Goal: Transaction & Acquisition: Obtain resource

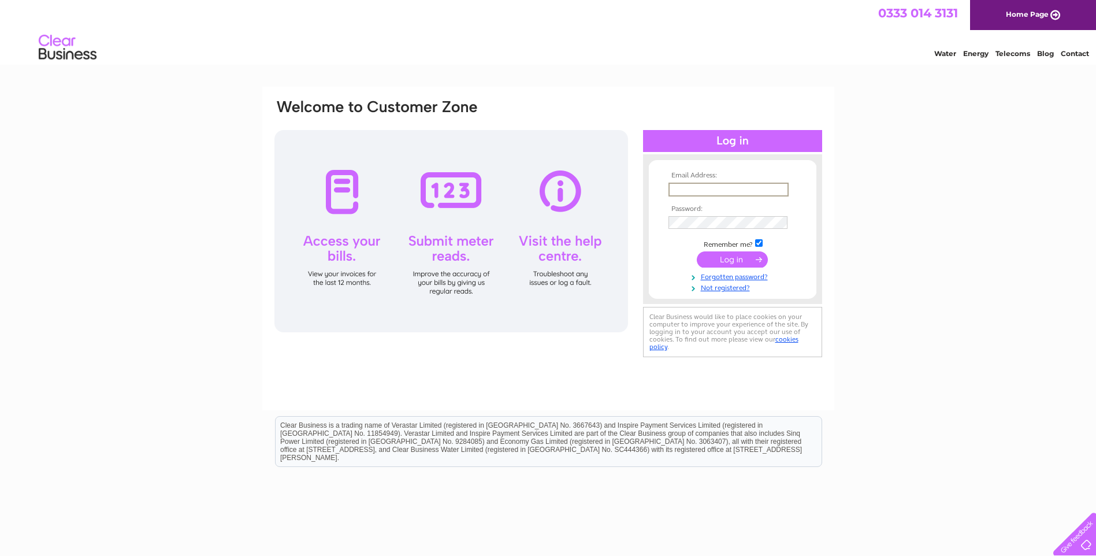
click at [709, 188] on input "text" at bounding box center [728, 190] width 120 height 14
type input "marion@klfreight.com"
click at [697, 251] on input "submit" at bounding box center [732, 259] width 71 height 16
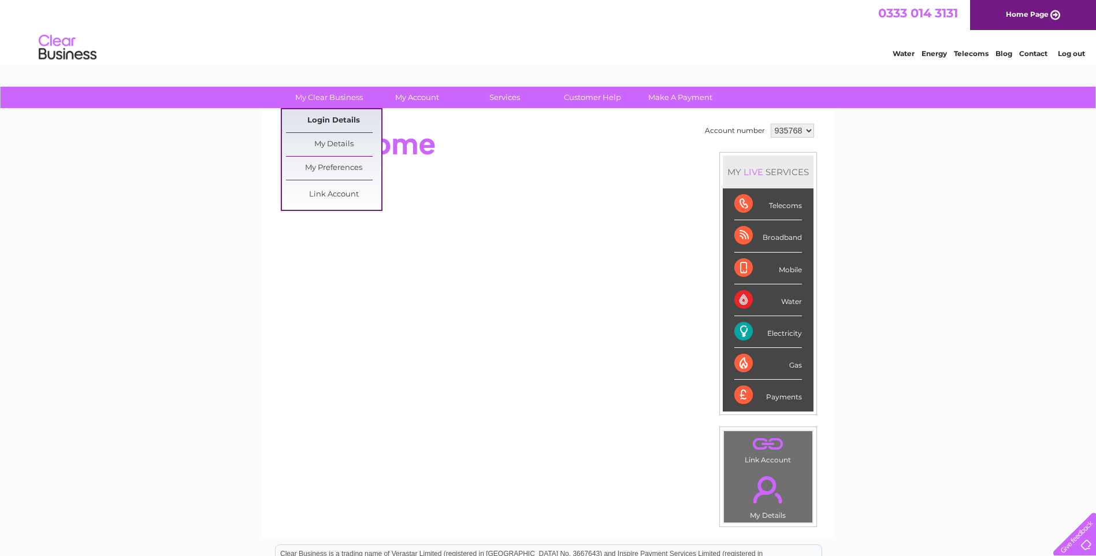
click at [318, 117] on link "Login Details" at bounding box center [333, 120] width 95 height 23
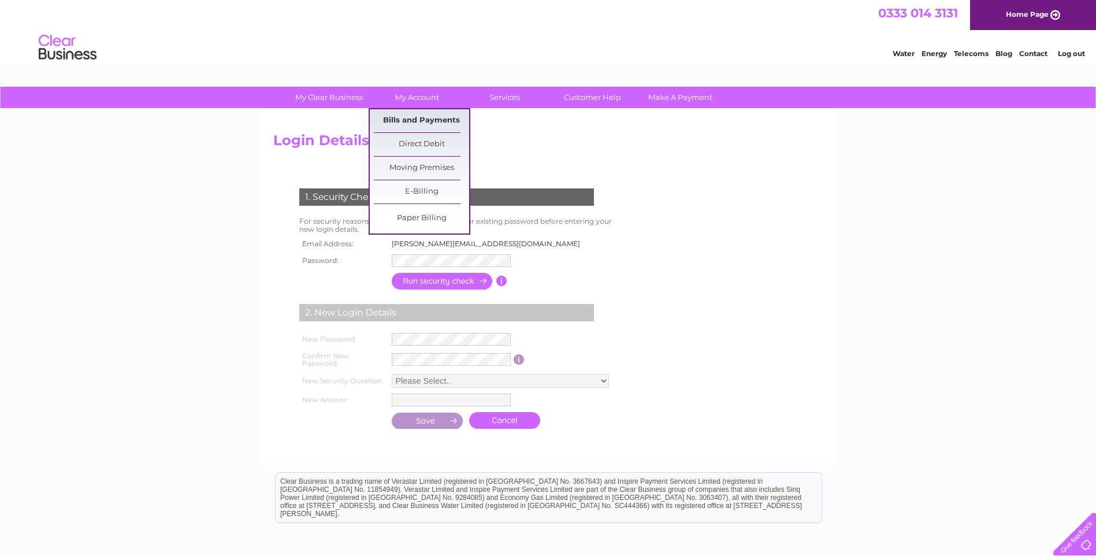
click at [423, 118] on link "Bills and Payments" at bounding box center [421, 120] width 95 height 23
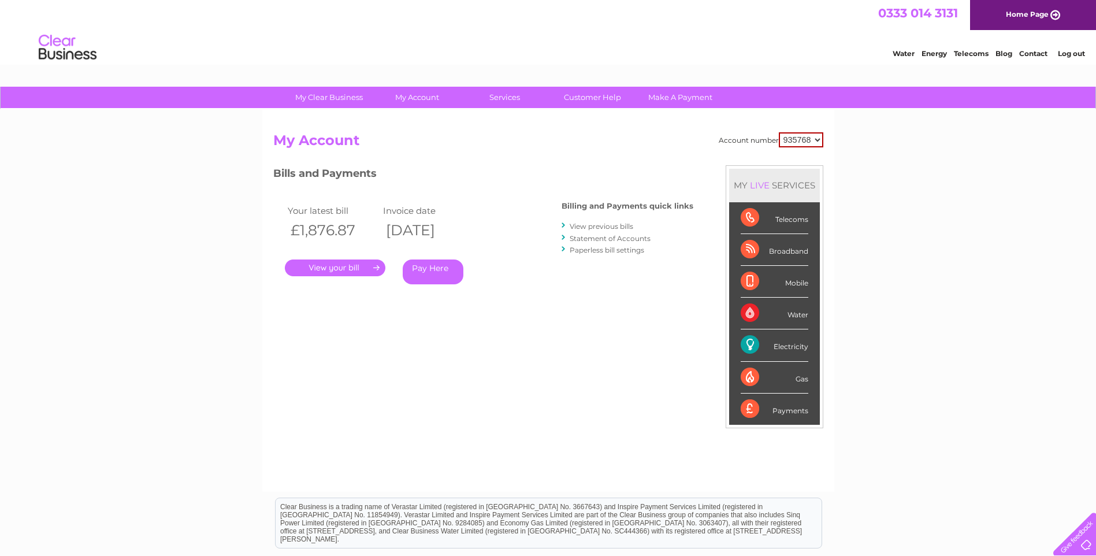
click at [351, 268] on link "." at bounding box center [335, 267] width 101 height 17
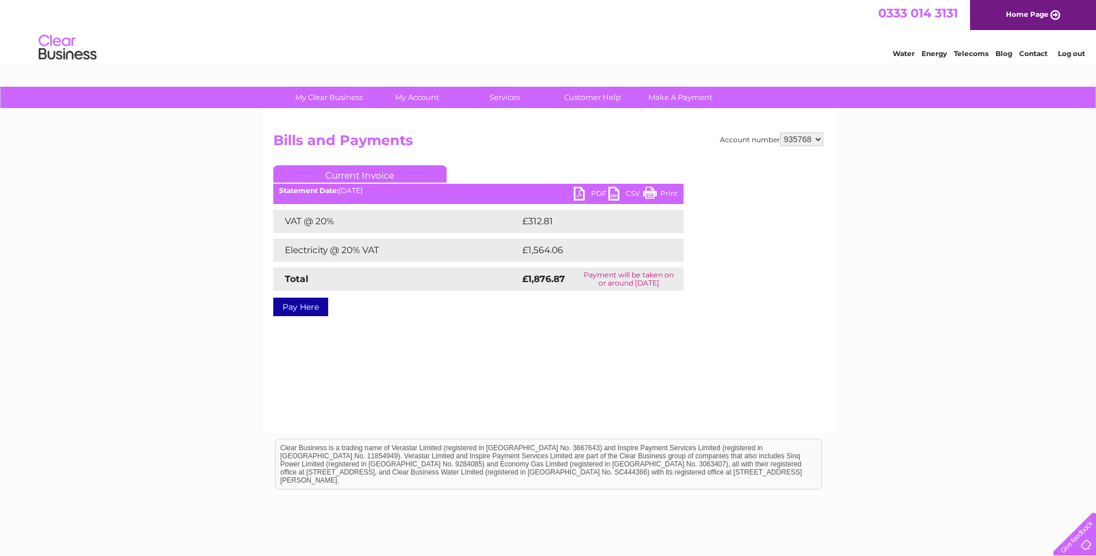
click at [588, 198] on link "PDF" at bounding box center [591, 195] width 35 height 17
click at [1070, 53] on link "Log out" at bounding box center [1071, 53] width 27 height 9
